Goal: Task Accomplishment & Management: Manage account settings

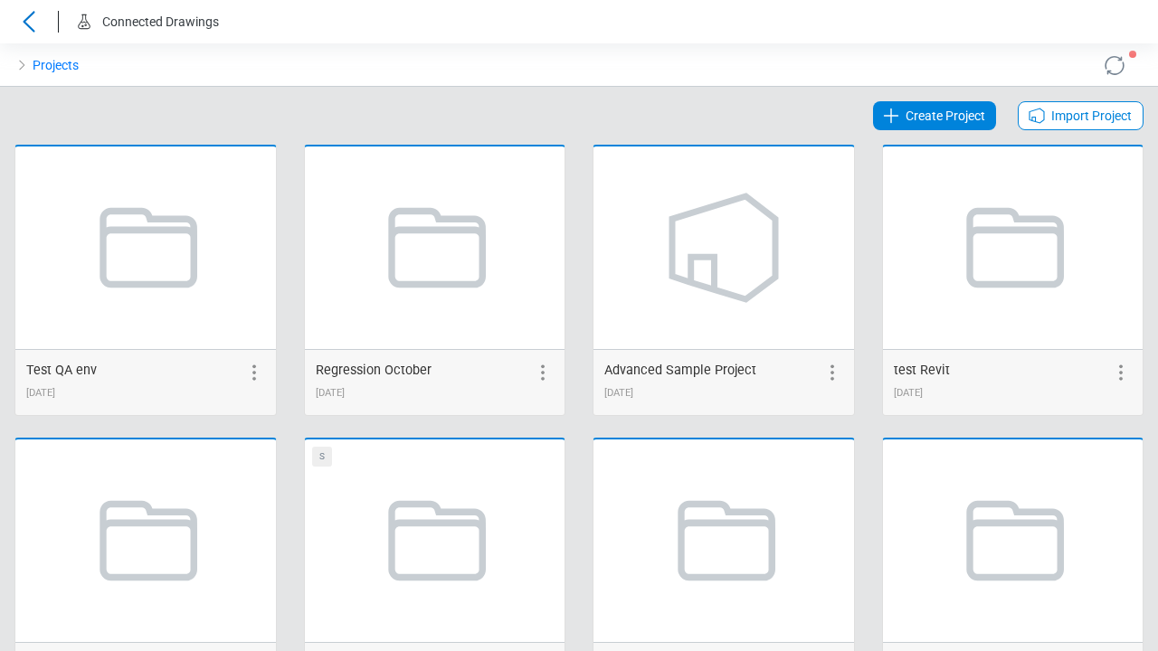
click at [936, 116] on span "Create Project" at bounding box center [945, 116] width 80 height 22
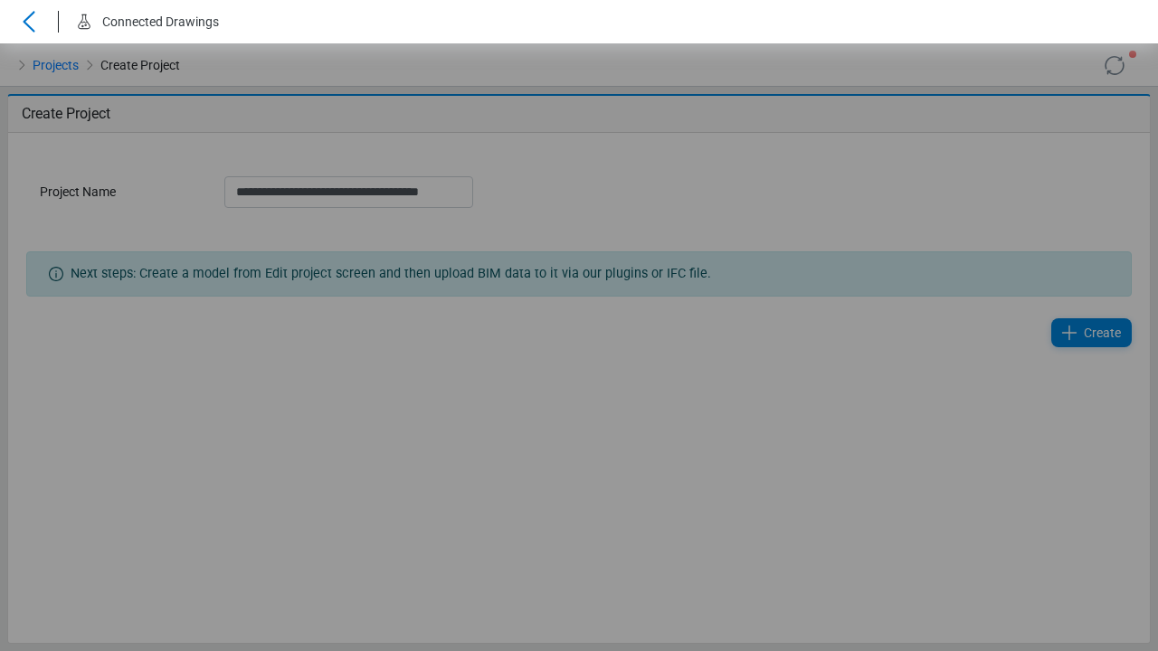
scroll to position [0, 6]
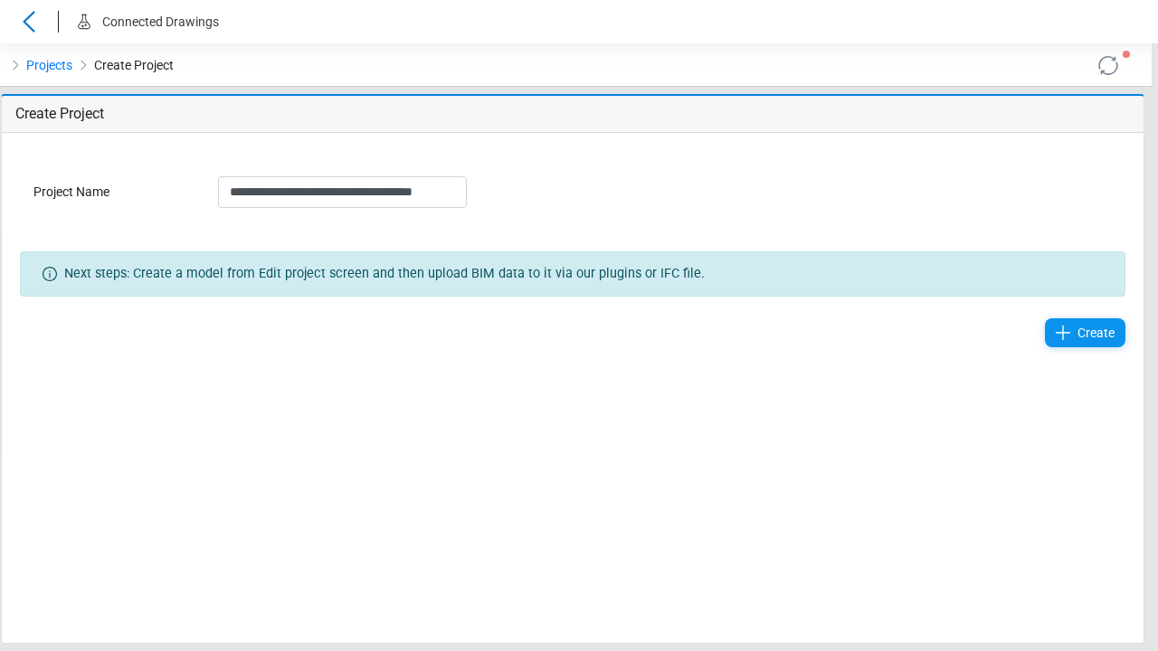
type input "**********"
click at [1092, 333] on span "Create" at bounding box center [1095, 333] width 37 height 22
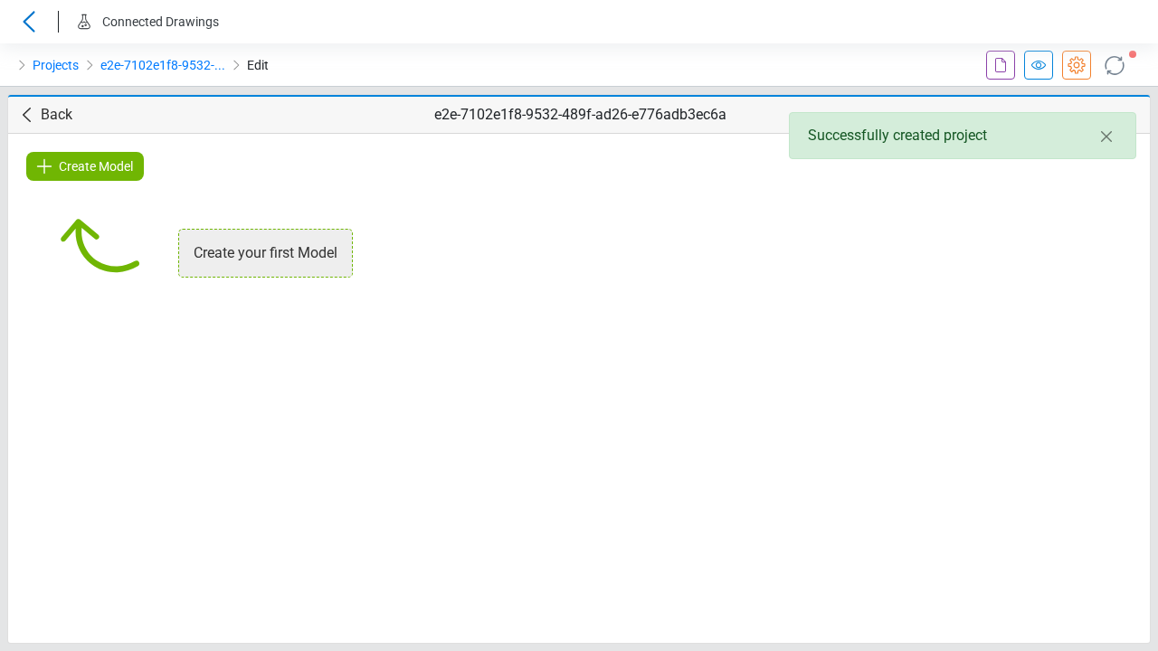
click at [1000, 65] on icon at bounding box center [1001, 65] width 22 height 22
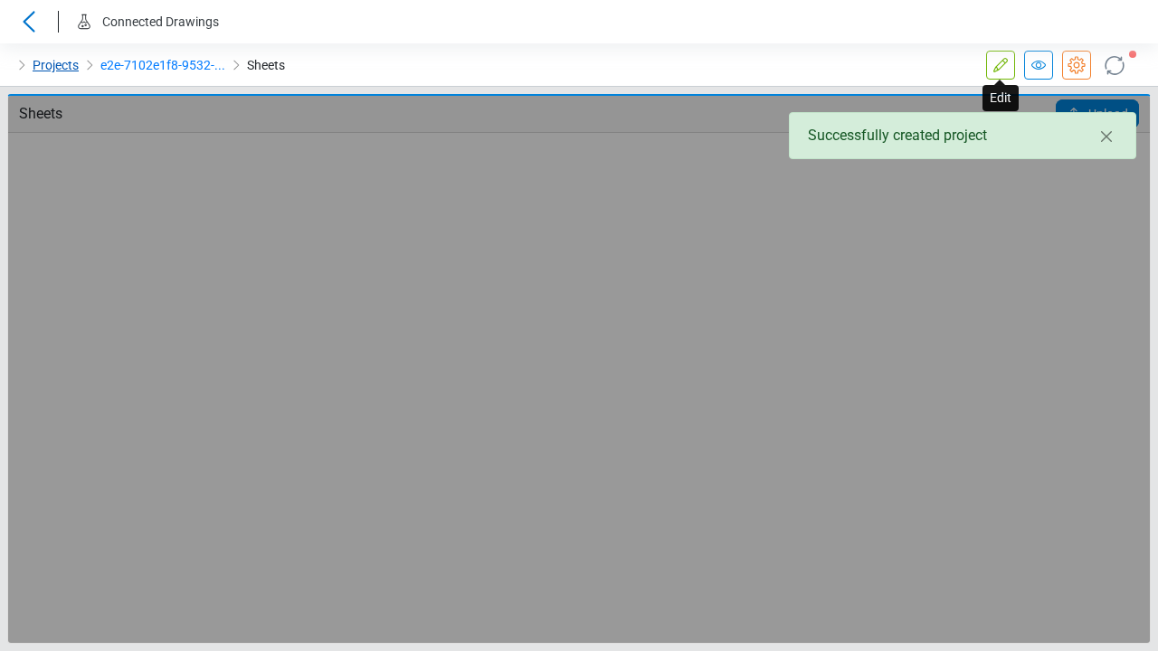
click at [54, 65] on link "Projects" at bounding box center [56, 65] width 46 height 22
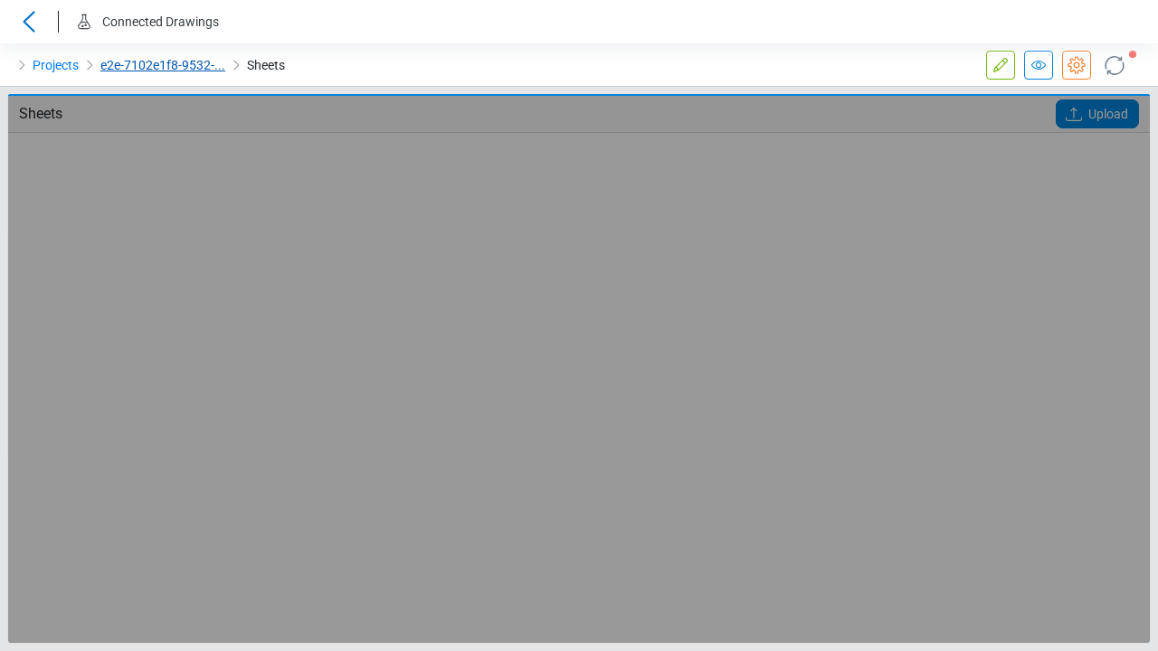
click at [161, 65] on link "e2e-7102e1f8-9532-..." at bounding box center [162, 65] width 125 height 22
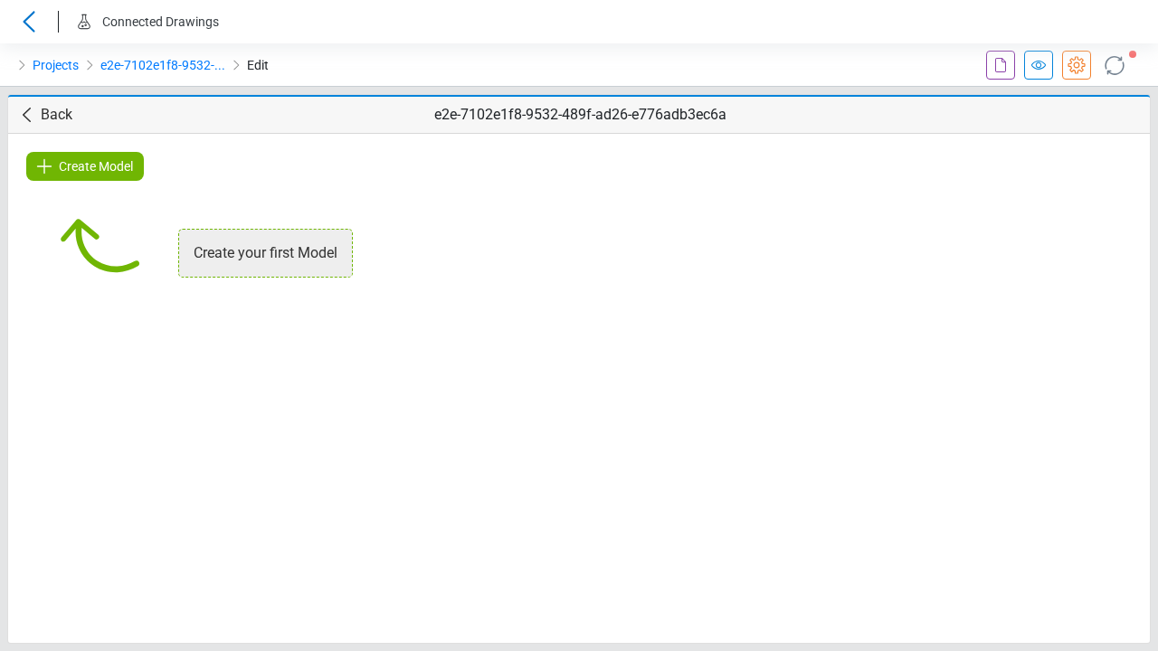
click at [1000, 65] on icon at bounding box center [1001, 65] width 22 height 22
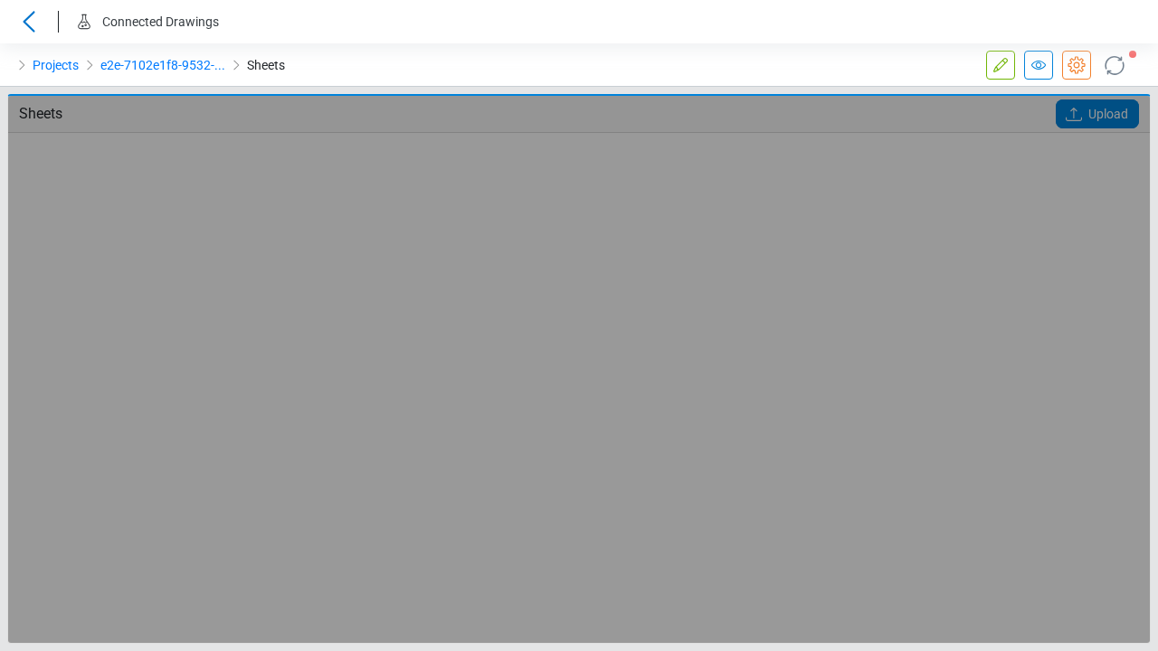
click at [1000, 65] on icon at bounding box center [1001, 65] width 22 height 22
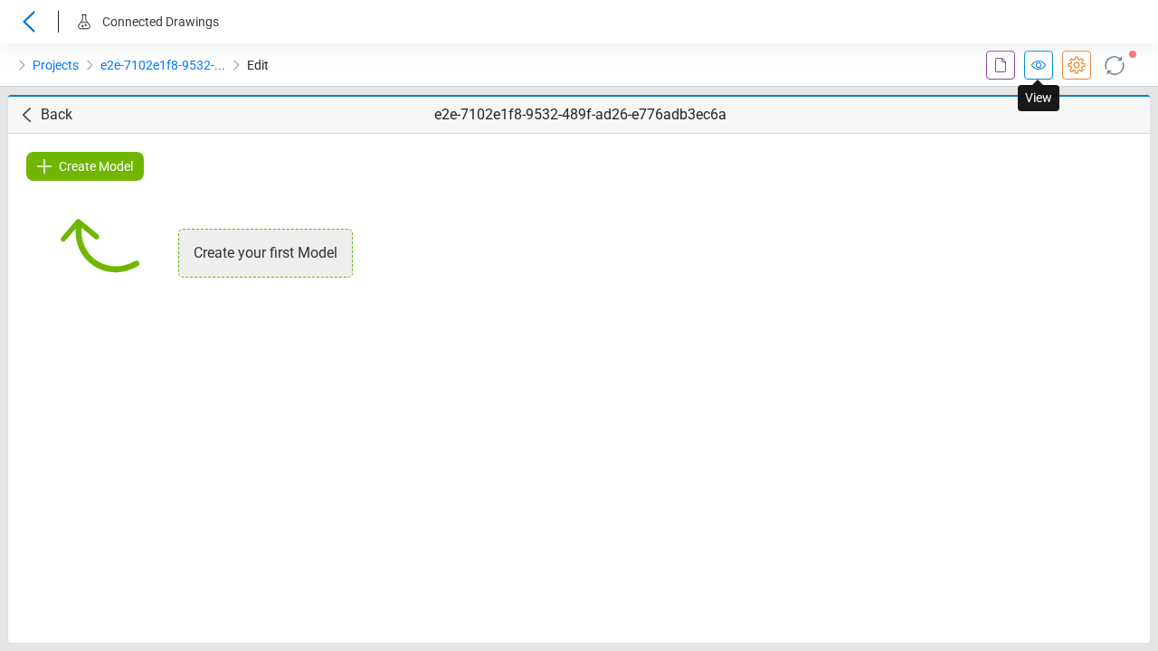
click at [85, 166] on span "Create Model" at bounding box center [96, 167] width 74 height 22
type input "**********"
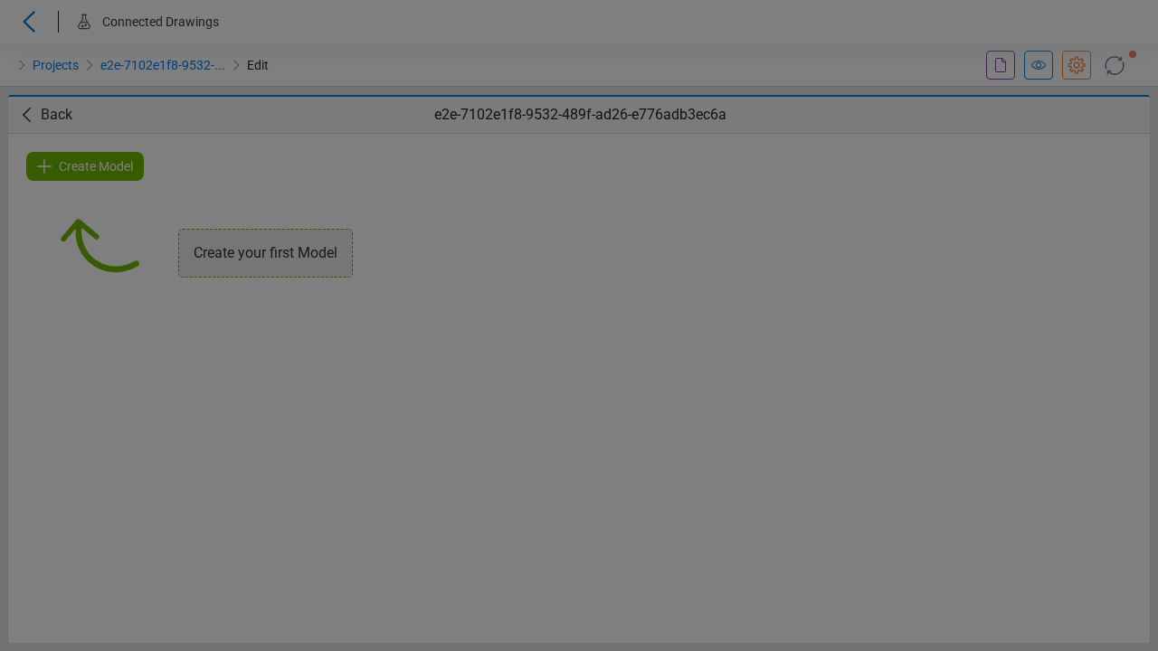
click at [754, 261] on span "Create" at bounding box center [764, 261] width 37 height 22
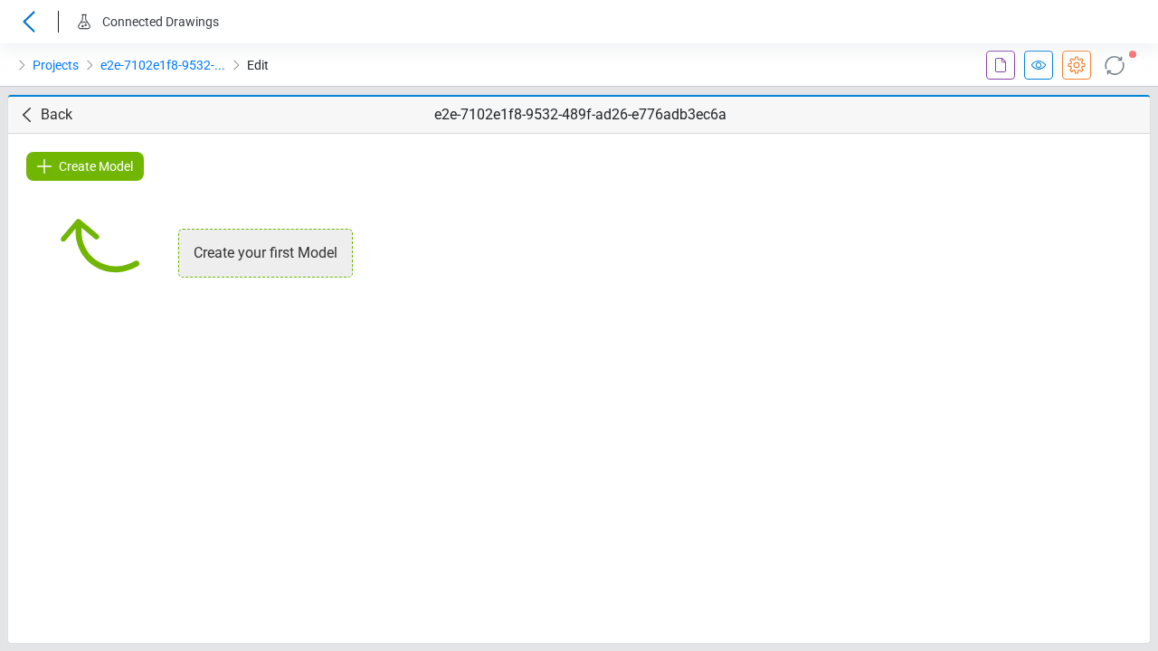
click at [1000, 65] on icon at bounding box center [1001, 65] width 22 height 22
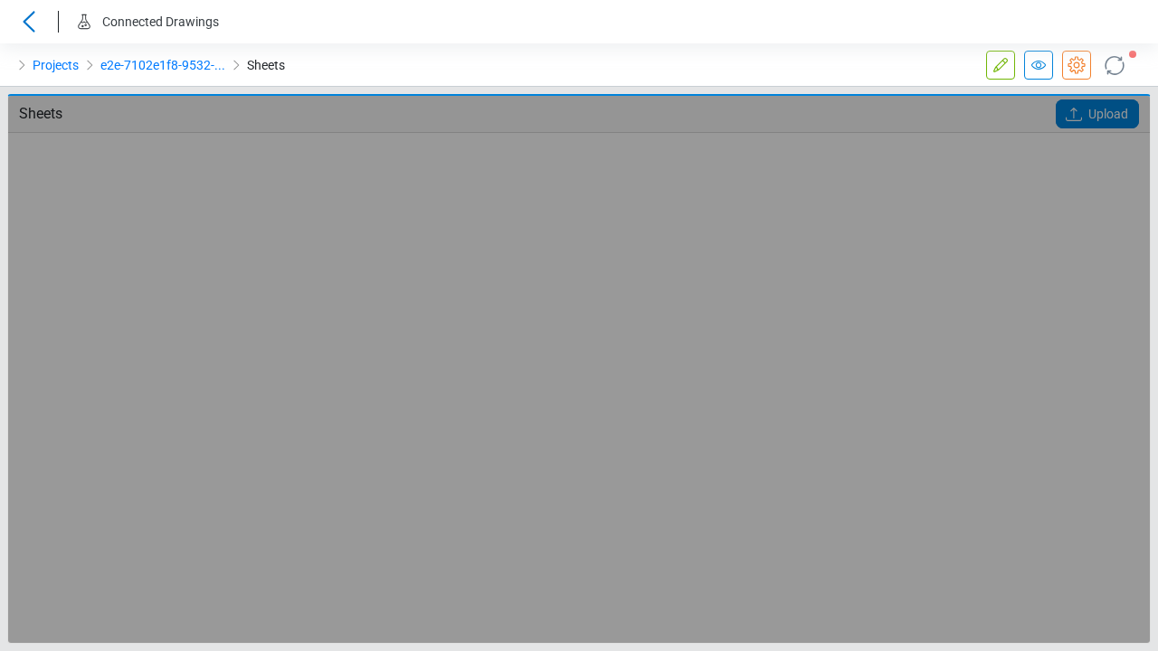
click at [1076, 65] on icon at bounding box center [1077, 65] width 22 height 22
click at [1114, 65] on icon at bounding box center [1114, 65] width 29 height 29
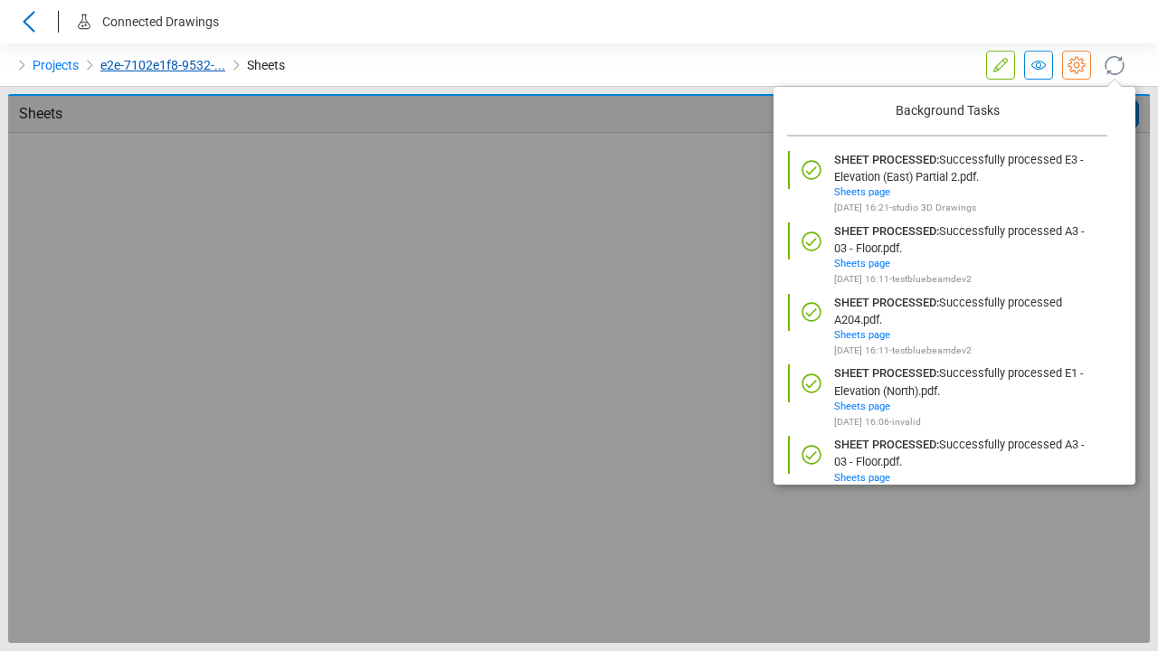
click at [161, 65] on link "e2e-7102e1f8-9532-..." at bounding box center [162, 65] width 125 height 22
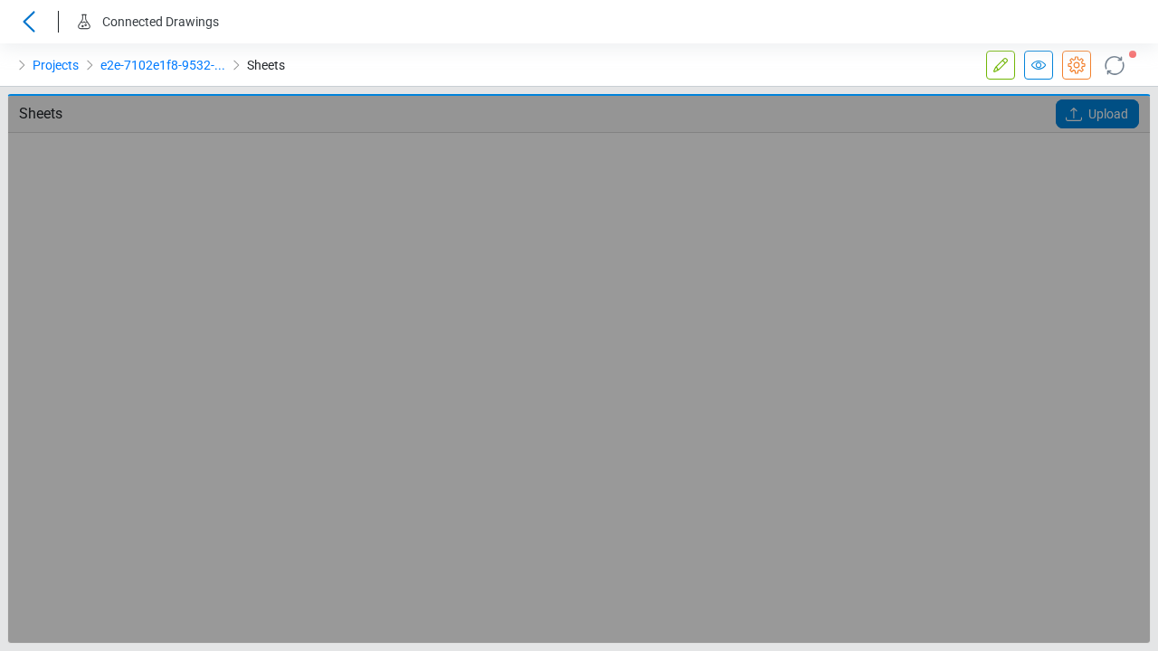
click at [1038, 65] on icon at bounding box center [1039, 65] width 22 height 22
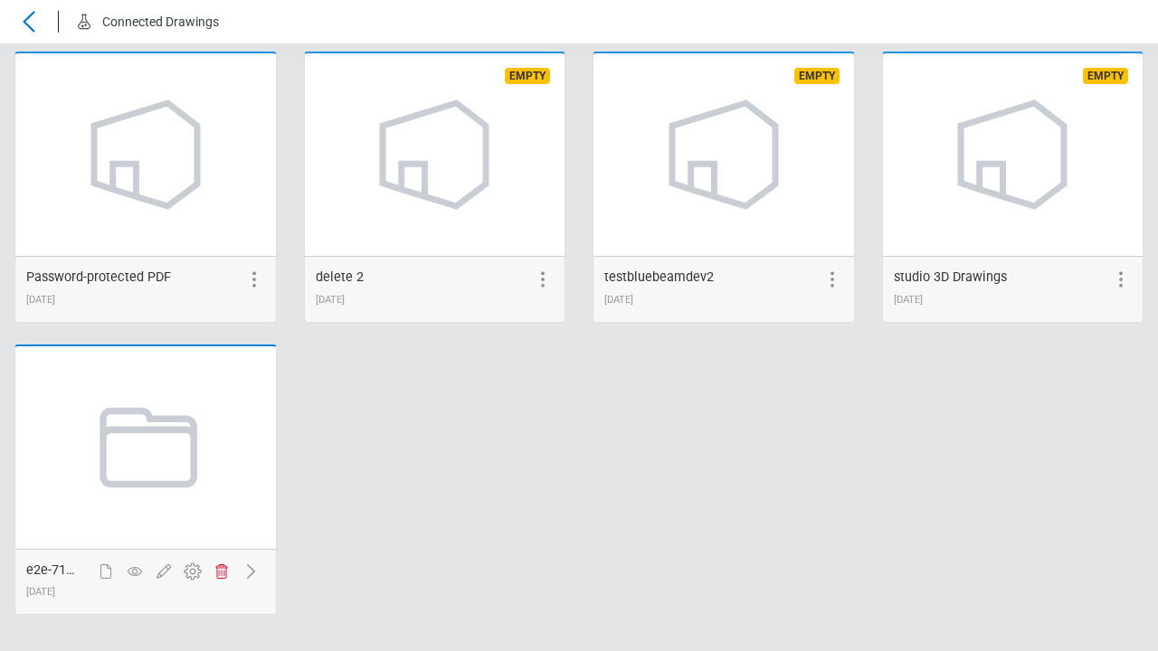
click at [221, 573] on icon at bounding box center [222, 572] width 22 height 22
click at [730, 172] on span "Delete" at bounding box center [731, 161] width 34 height 22
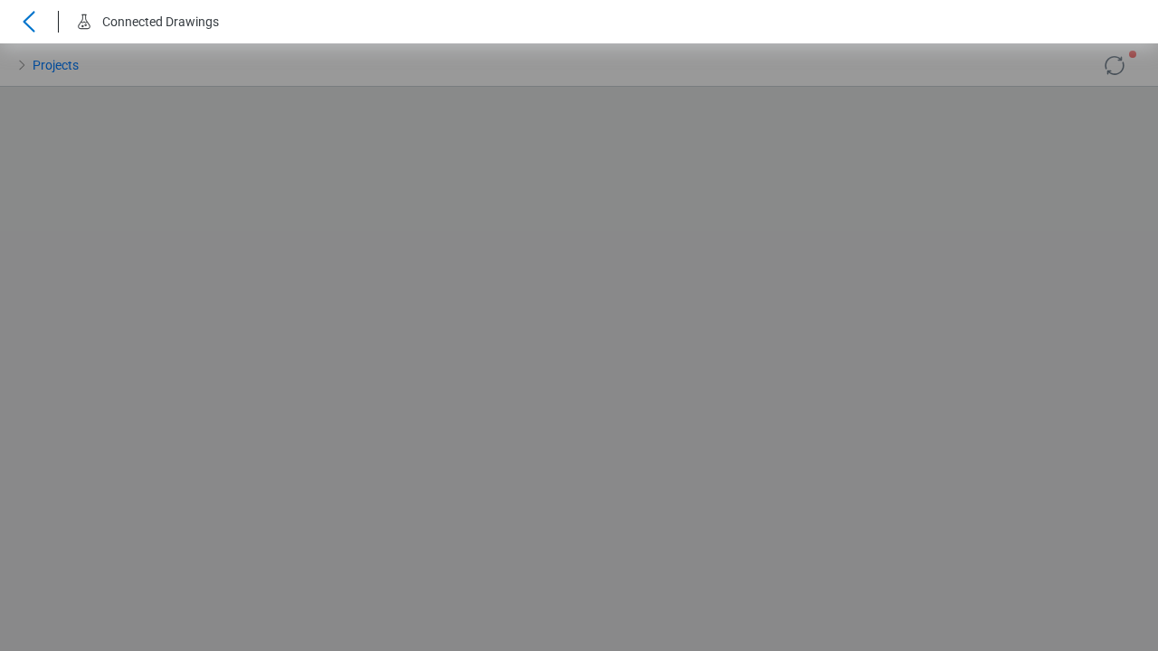
scroll to position [0, 0]
